Goal: Task Accomplishment & Management: Complete application form

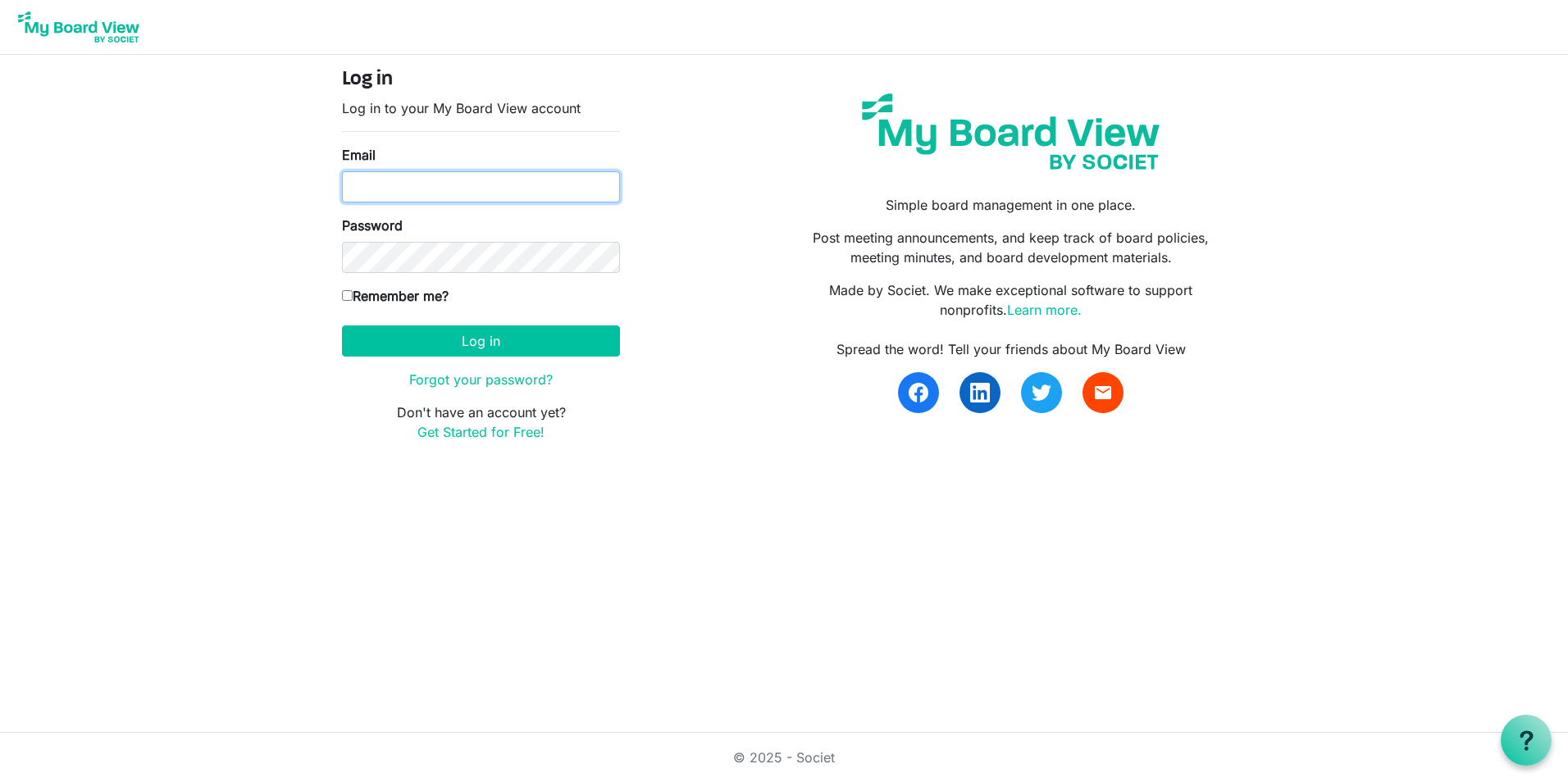
type input "hvandiver@rocklandida.com"
click at [350, 295] on input "Remember me?" at bounding box center [347, 295] width 10 height 10
checkbox input "true"
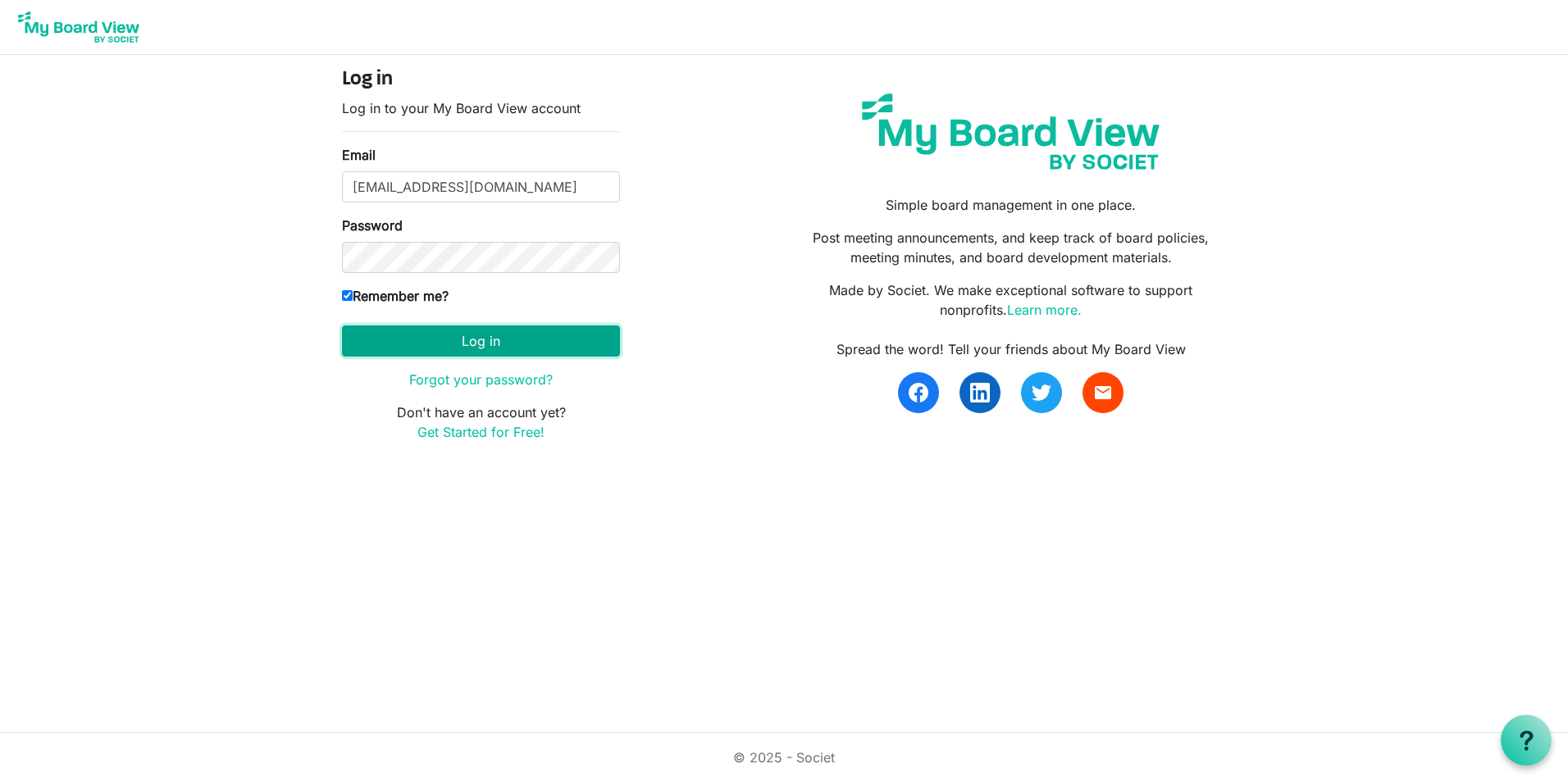
click at [417, 347] on button "Log in" at bounding box center [481, 340] width 278 height 31
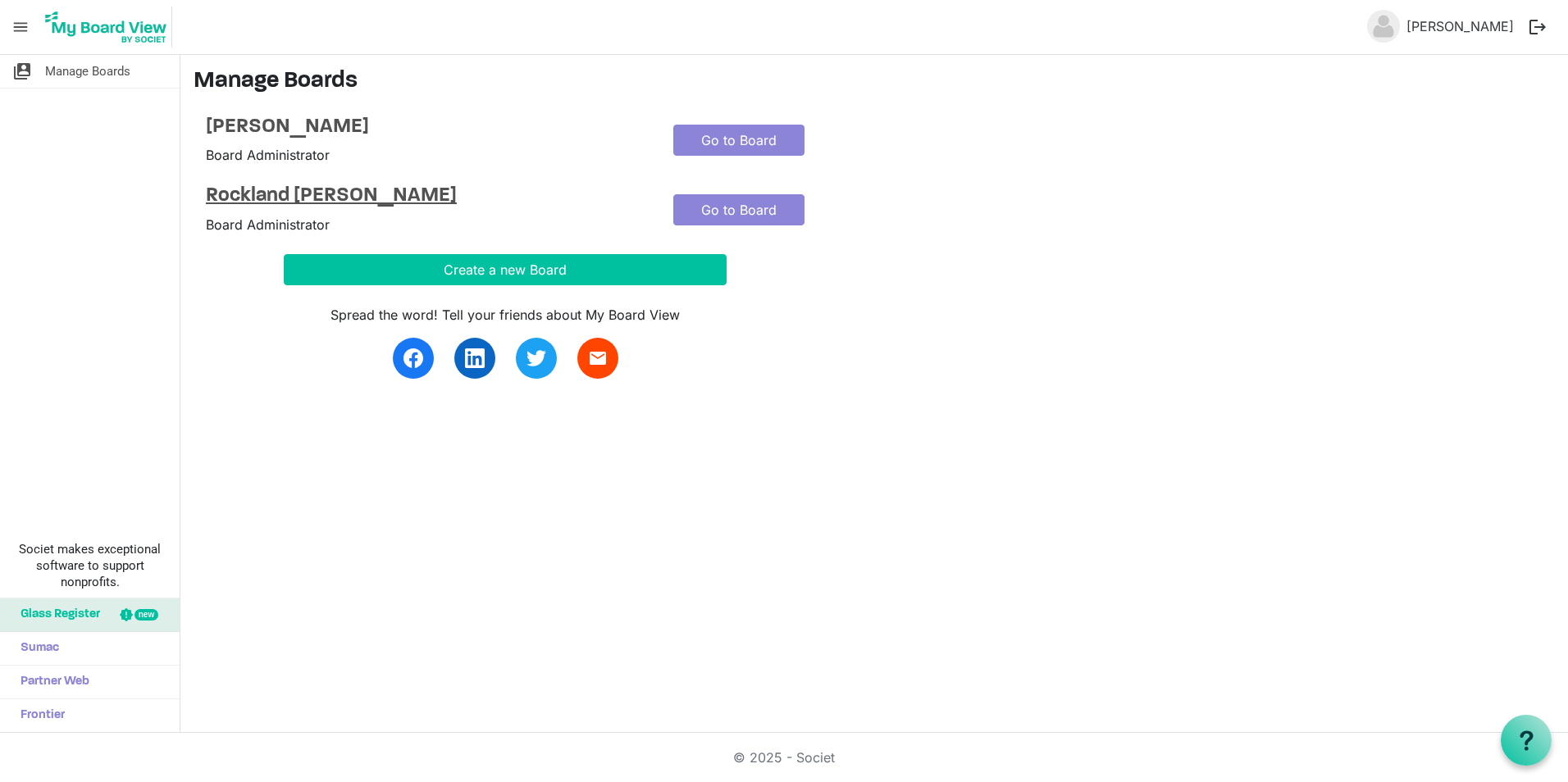
click at [517, 206] on h4 "Rockland [PERSON_NAME]" at bounding box center [427, 196] width 443 height 23
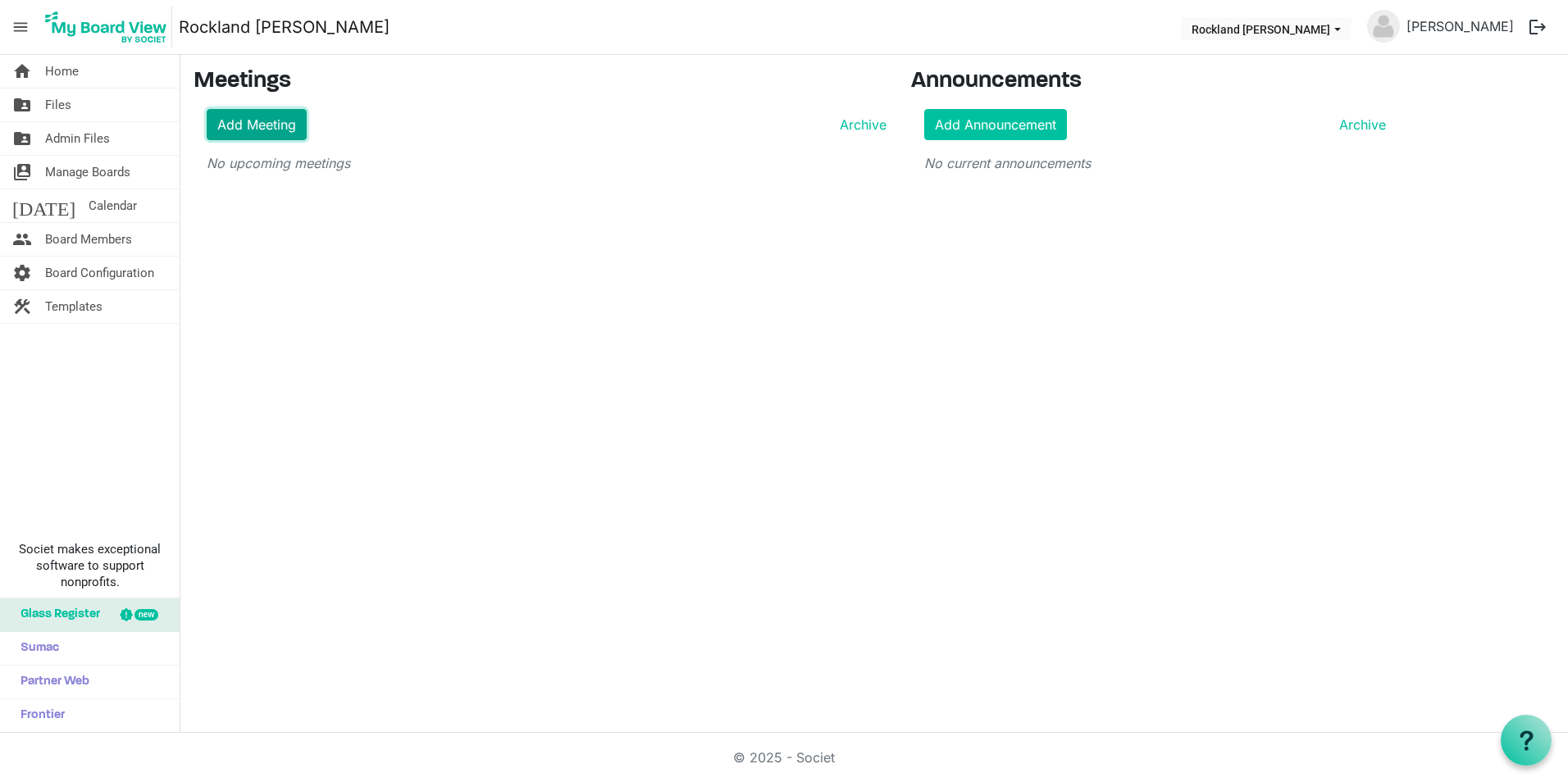
click at [276, 131] on link "Add Meeting" at bounding box center [257, 124] width 100 height 31
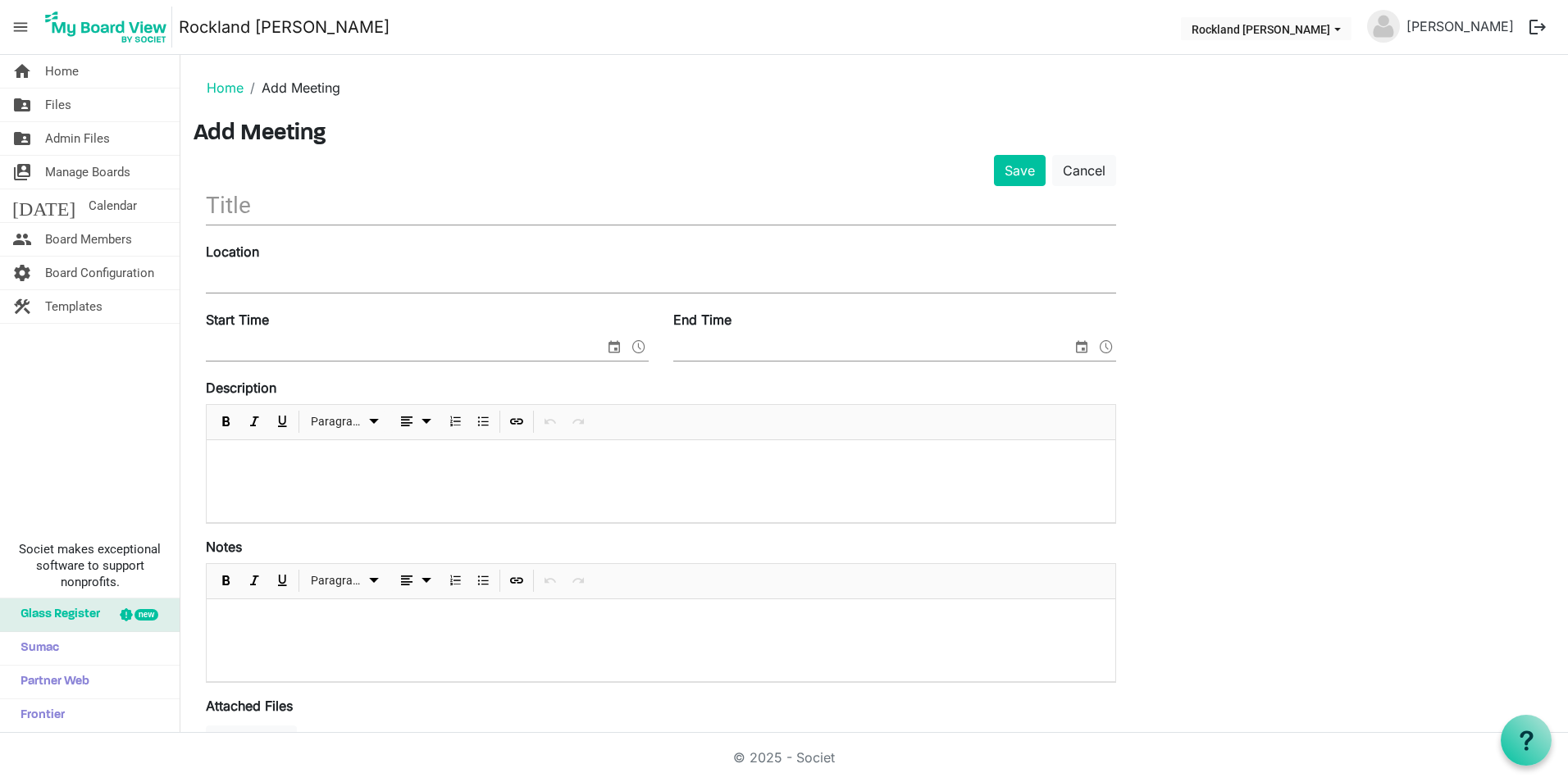
click at [356, 198] on input "text" at bounding box center [661, 205] width 910 height 39
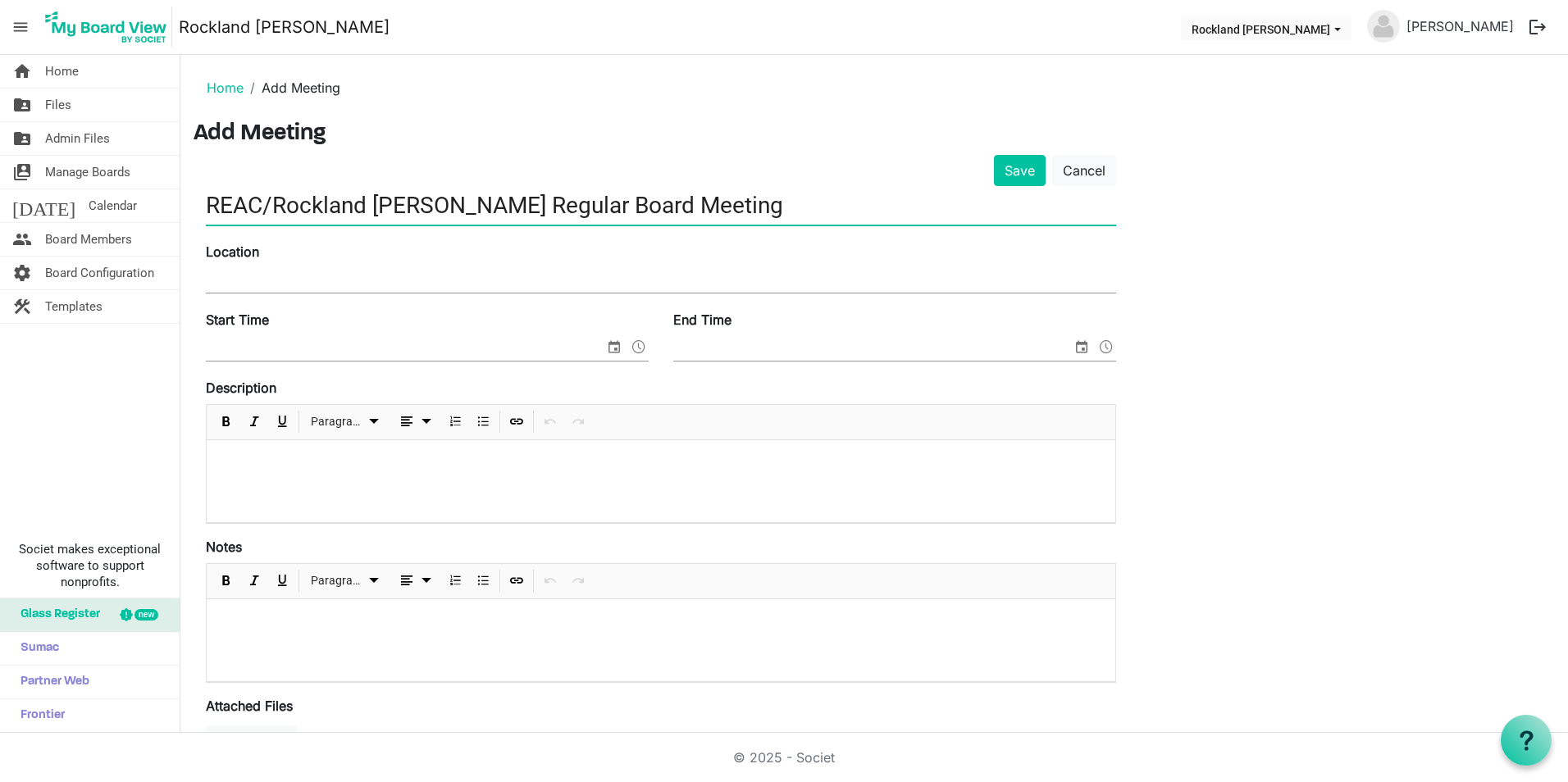
type input "REAC/Rockland [PERSON_NAME] Regular Board Meeting"
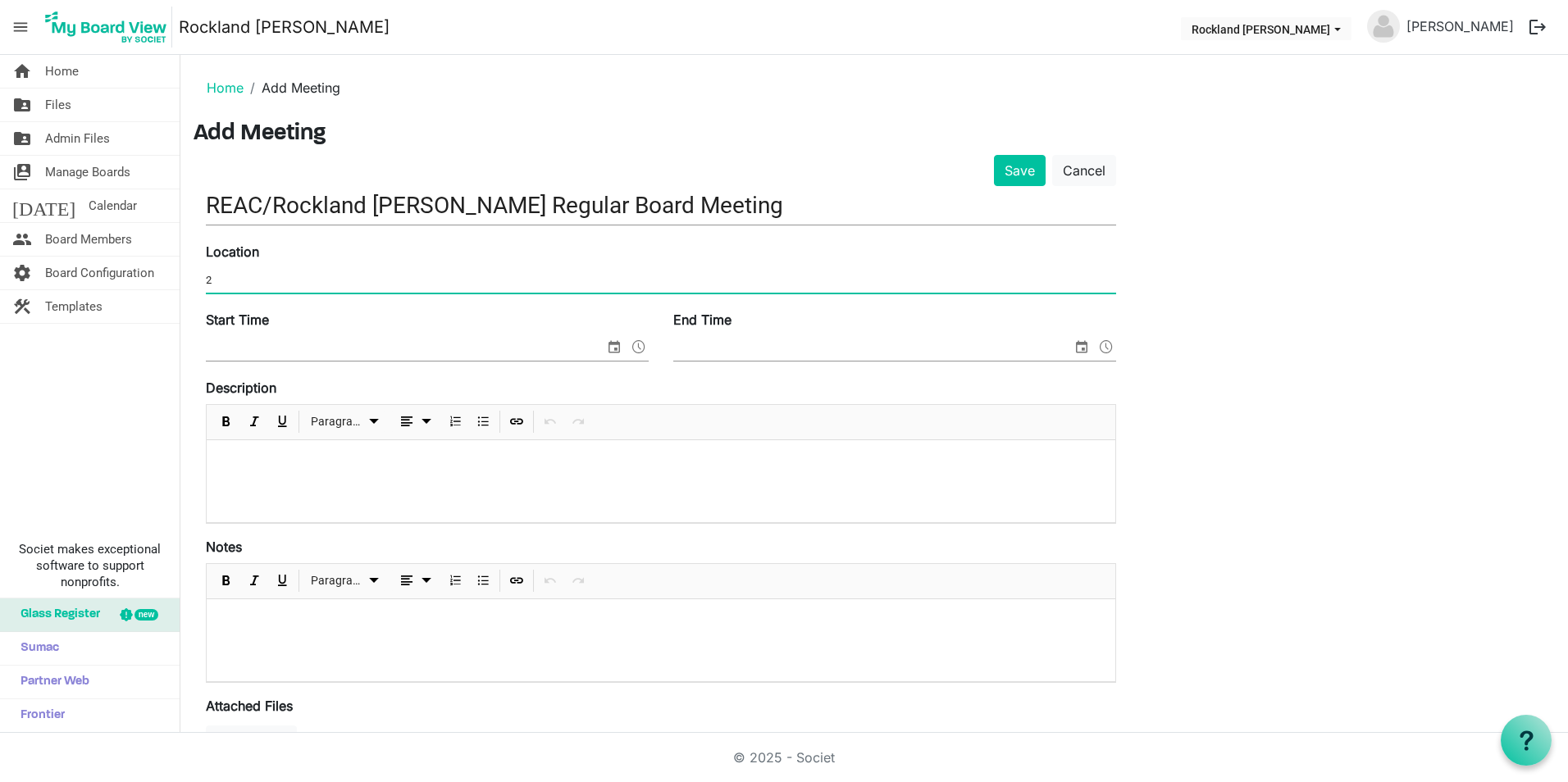
type input "2"
click at [994, 155] on button "Save" at bounding box center [1019, 170] width 52 height 31
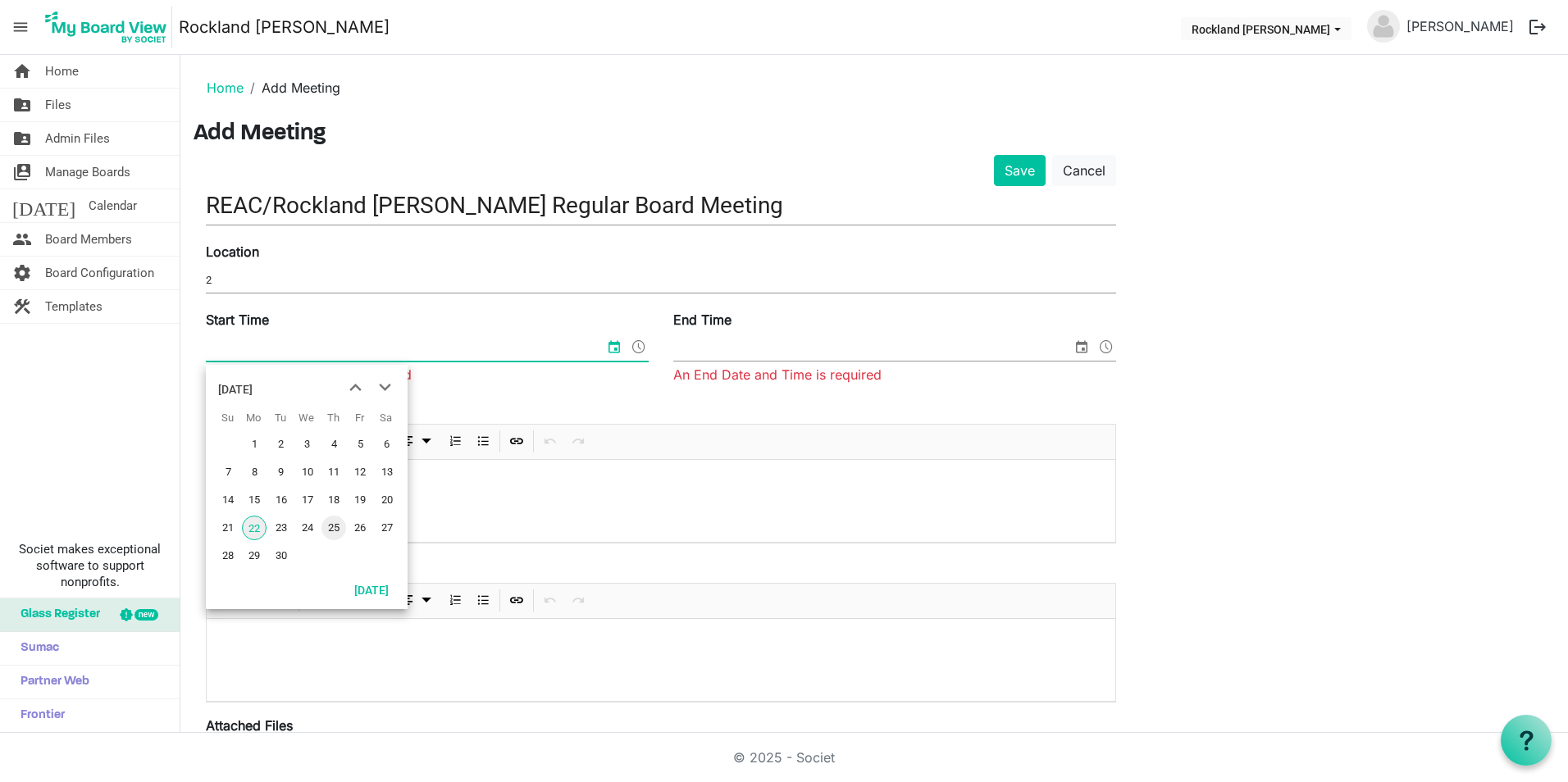
click at [337, 526] on span "25" at bounding box center [334, 528] width 24 height 24
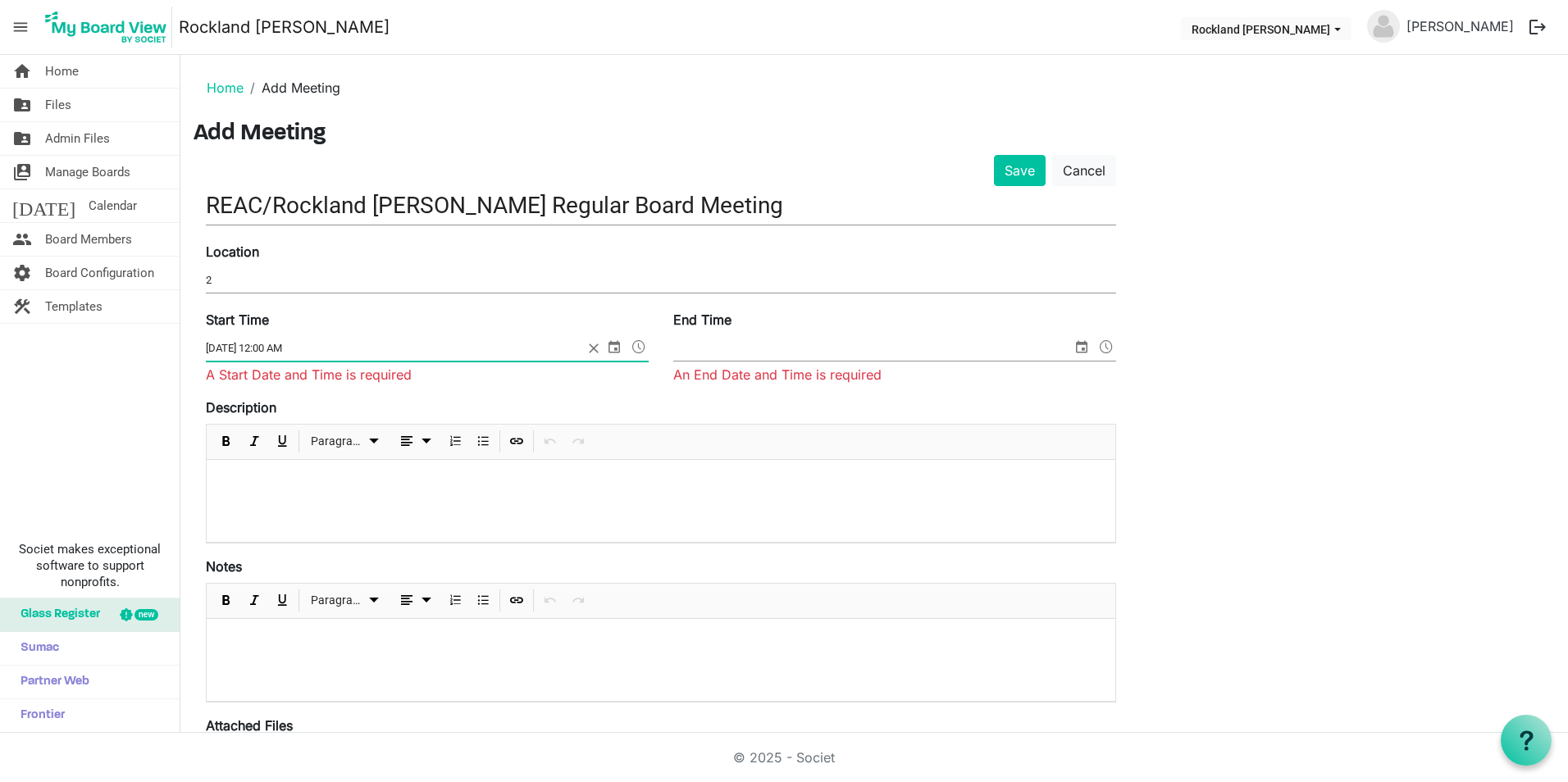
click at [270, 349] on input "[DATE] 12:00 AM" at bounding box center [394, 349] width 377 height 24
type input "[DATE] 11:00 AM"
click at [792, 354] on input "End Time" at bounding box center [872, 349] width 399 height 24
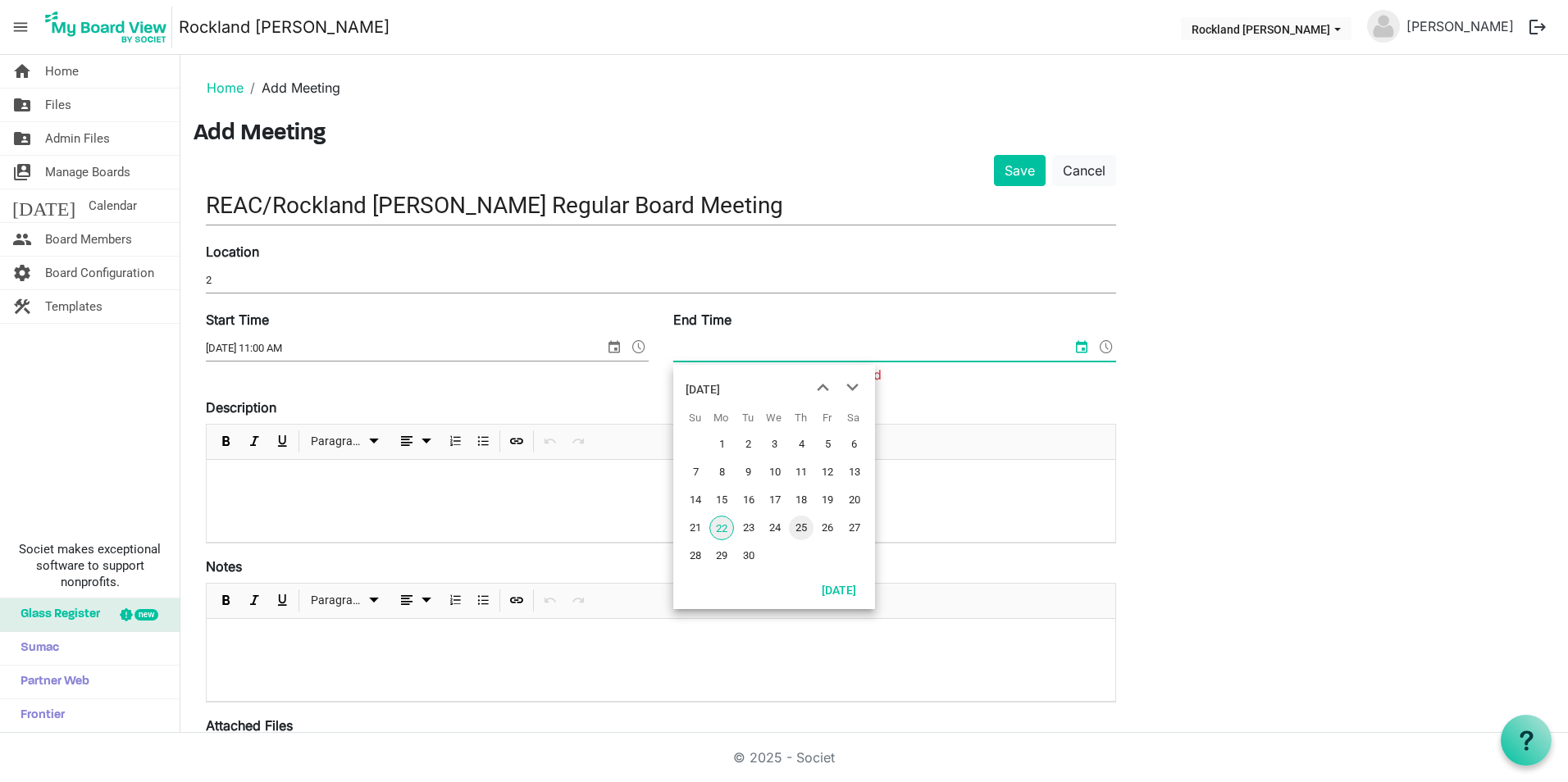
click at [808, 528] on span "25" at bounding box center [801, 528] width 24 height 24
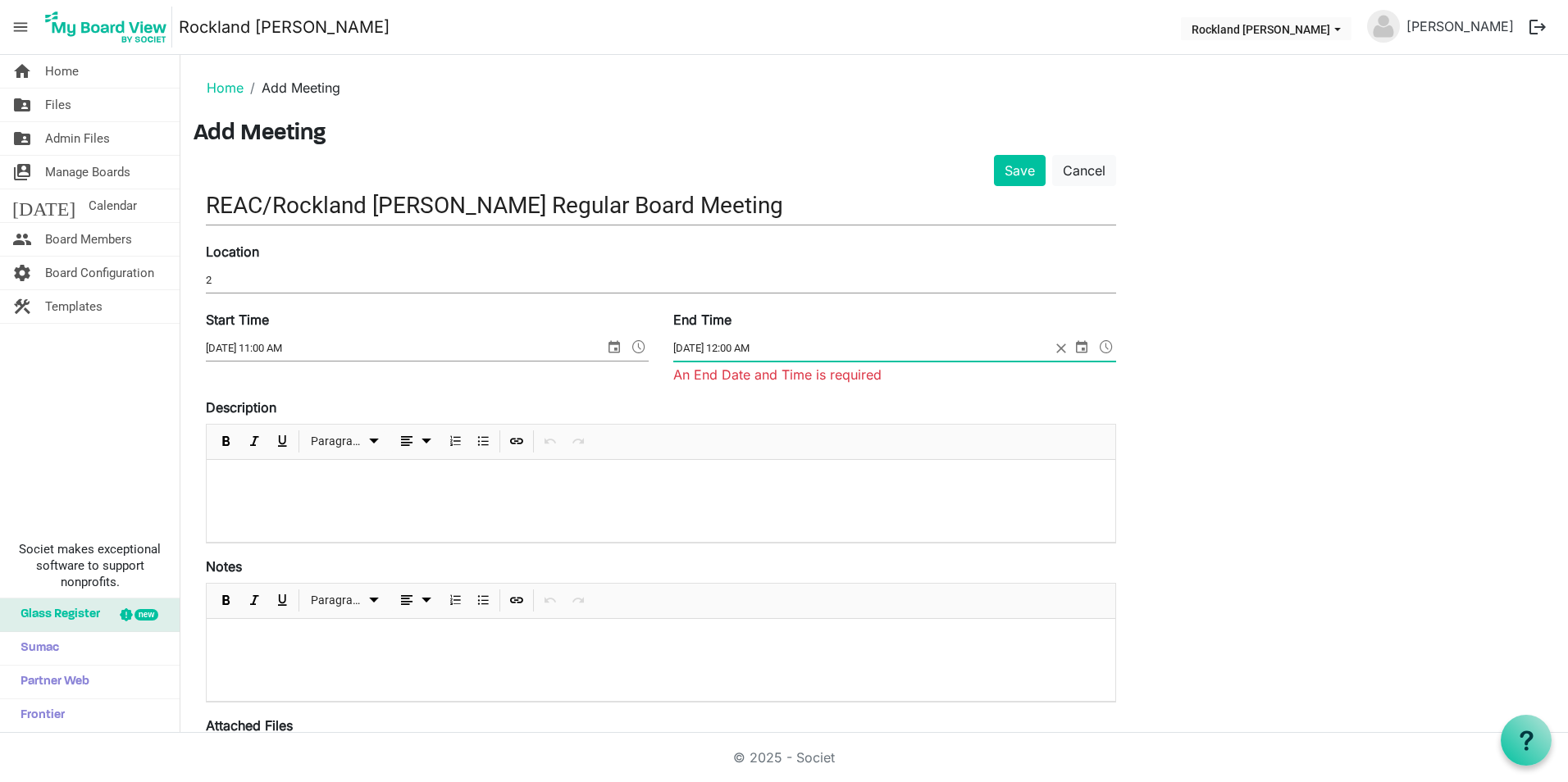
click at [764, 350] on input "[DATE] 12:00 AM" at bounding box center [861, 349] width 377 height 24
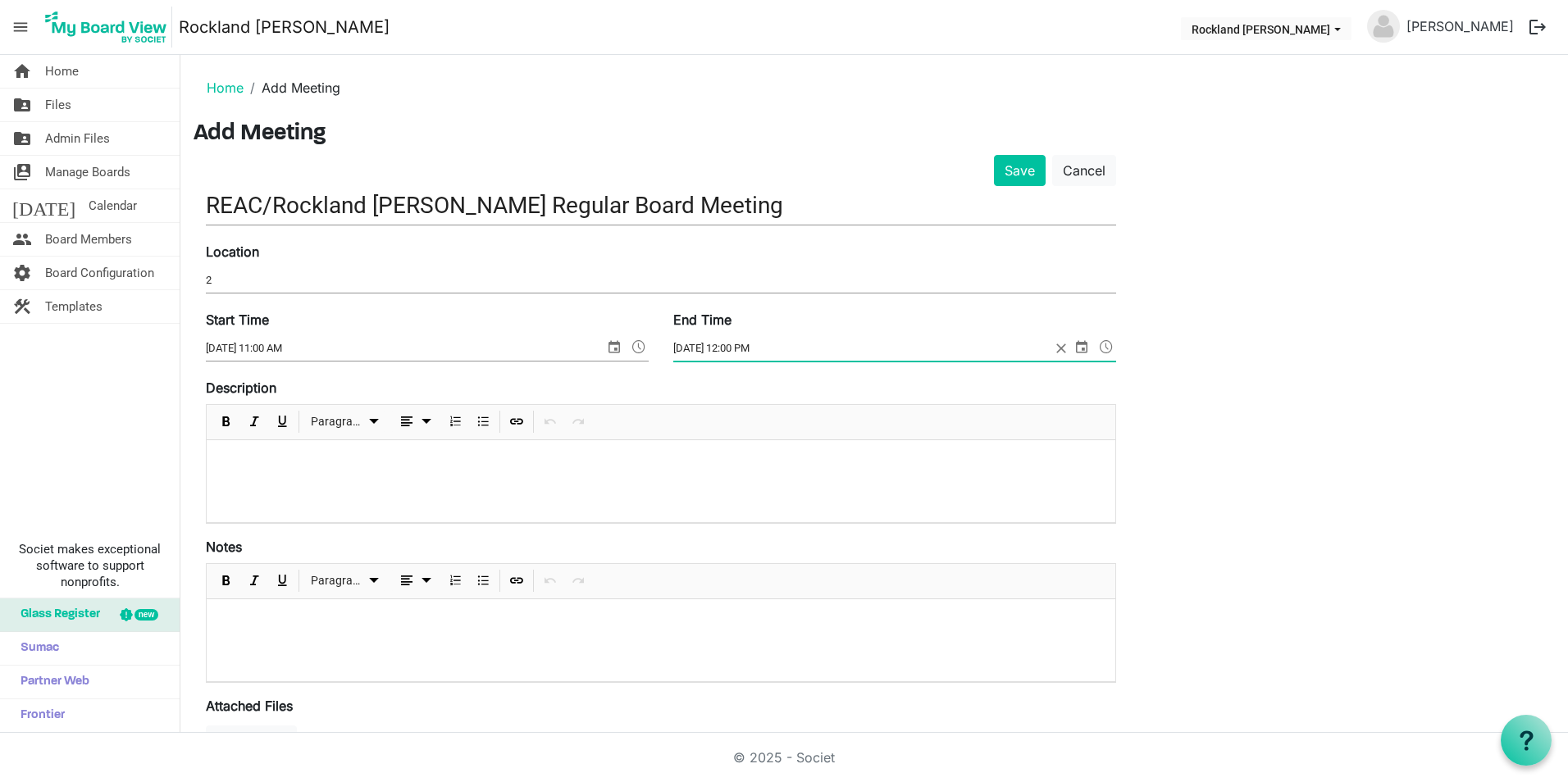
type input "[DATE] 12:00 PM"
click at [898, 337] on input "[DATE] 12:00 PM" at bounding box center [861, 349] width 377 height 24
click at [926, 618] on p at bounding box center [661, 621] width 883 height 17
